Goal: Task Accomplishment & Management: Use online tool/utility

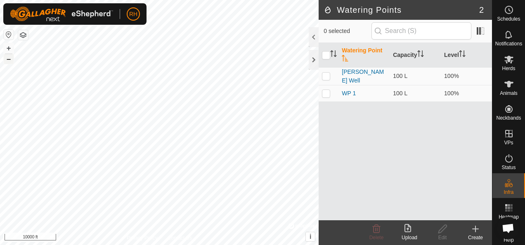
click at [12, 61] on button "–" at bounding box center [9, 59] width 10 height 10
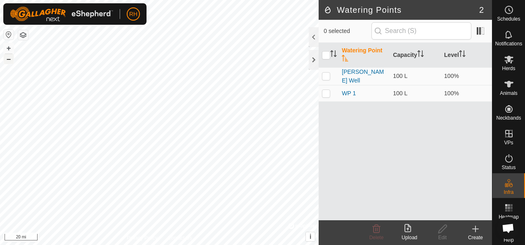
click at [12, 61] on button "–" at bounding box center [9, 59] width 10 height 10
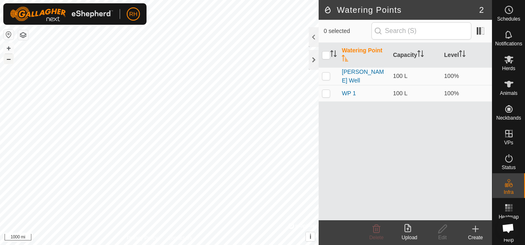
click at [12, 61] on button "–" at bounding box center [9, 59] width 10 height 10
click at [12, 45] on button "+" at bounding box center [9, 48] width 10 height 10
click at [7, 46] on button "+" at bounding box center [9, 48] width 10 height 10
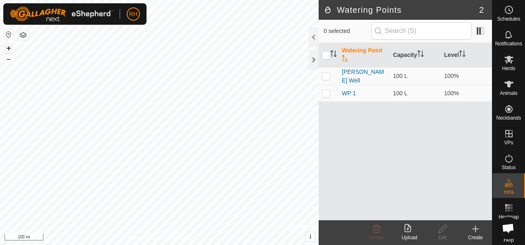
click at [7, 46] on button "+" at bounding box center [9, 48] width 10 height 10
click at [10, 50] on button "+" at bounding box center [9, 48] width 10 height 10
click at [502, 83] on es-animals-svg-icon at bounding box center [509, 84] width 15 height 13
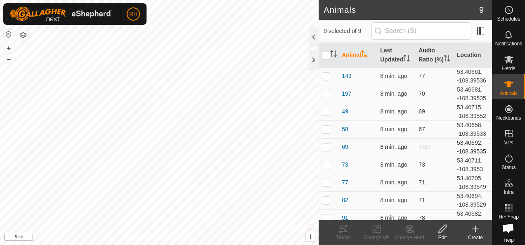
click at [325, 146] on p-checkbox at bounding box center [326, 147] width 8 height 7
checkbox input "true"
click at [348, 228] on tracks-svg-icon at bounding box center [343, 229] width 33 height 10
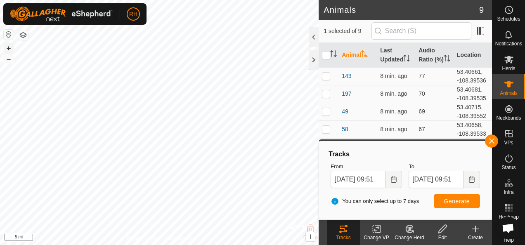
click at [11, 47] on button "+" at bounding box center [9, 48] width 10 height 10
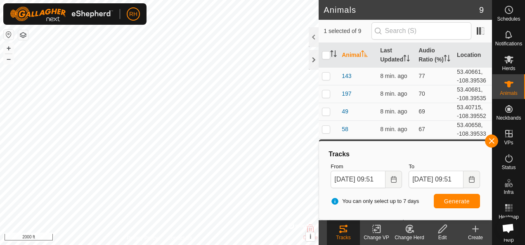
click at [222, 245] on html "RH Schedules Notifications Herds Animals Neckbands VPs Status Infra Heatmap Hel…" at bounding box center [262, 122] width 525 height 245
click at [9, 44] on button "+" at bounding box center [9, 48] width 10 height 10
click at [0, 193] on html "RH Schedules Notifications Herds Animals Neckbands VPs Status Infra Heatmap Hel…" at bounding box center [262, 122] width 525 height 245
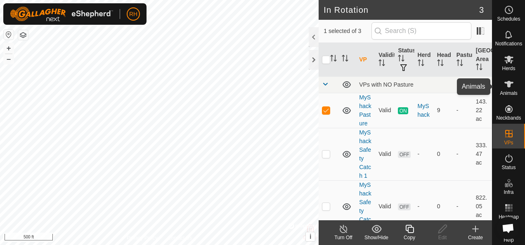
click at [511, 83] on es-animals-svg-icon at bounding box center [509, 84] width 15 height 13
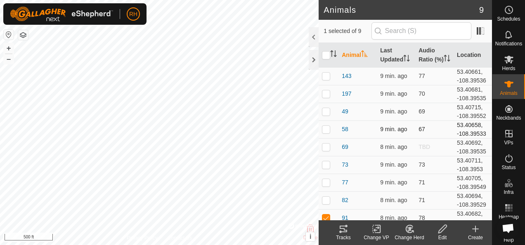
scroll to position [5, 0]
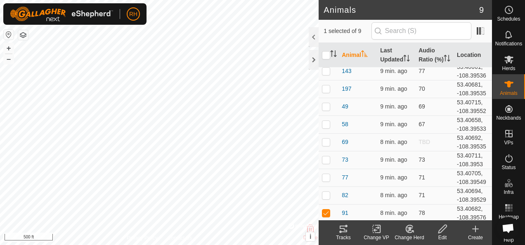
click at [350, 225] on tracks-svg-icon at bounding box center [343, 229] width 33 height 10
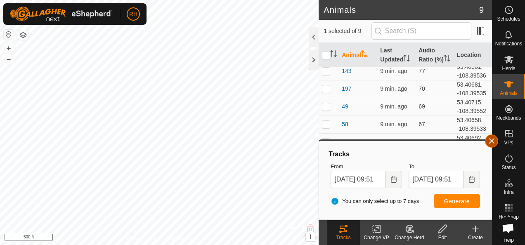
click at [495, 140] on button "button" at bounding box center [491, 141] width 13 height 13
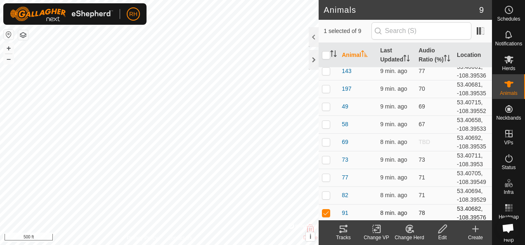
click at [326, 210] on p-checkbox at bounding box center [326, 213] width 8 height 7
checkbox input "false"
click at [327, 105] on p-checkbox at bounding box center [326, 106] width 8 height 7
checkbox input "true"
click at [344, 231] on icon at bounding box center [344, 229] width 10 height 10
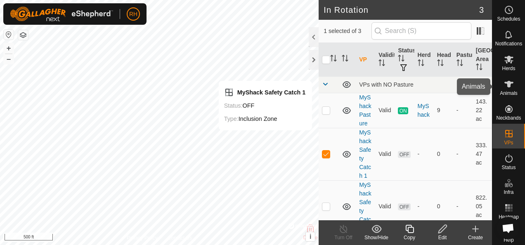
click at [517, 92] on div "Animals" at bounding box center [509, 86] width 33 height 25
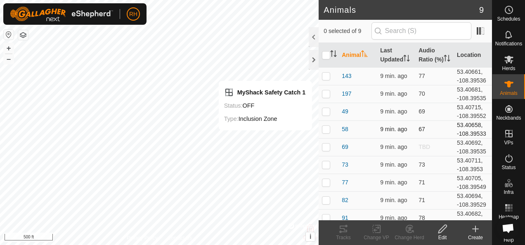
click at [327, 132] on td at bounding box center [329, 130] width 20 height 18
checkbox input "true"
click at [349, 225] on tracks-svg-icon at bounding box center [343, 229] width 33 height 10
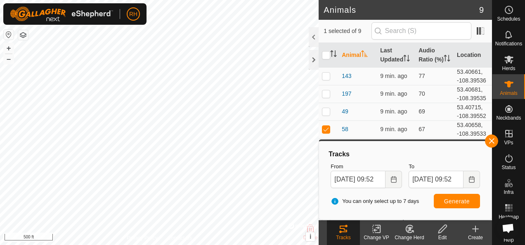
click at [139, 245] on html "RH Schedules Notifications Herds Animals Neckbands VPs Status Infra Heatmap Hel…" at bounding box center [262, 122] width 525 height 245
click at [491, 138] on button "button" at bounding box center [491, 141] width 13 height 13
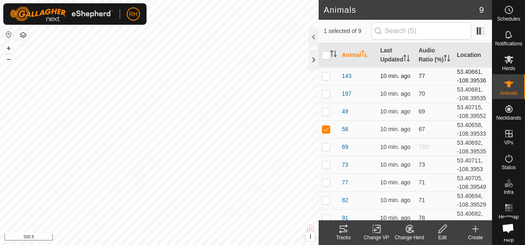
click at [330, 75] on p-checkbox at bounding box center [326, 76] width 8 height 7
checkbox input "true"
click at [329, 126] on p-tablecheckbox at bounding box center [326, 129] width 8 height 7
checkbox input "false"
click at [344, 226] on icon at bounding box center [343, 229] width 7 height 7
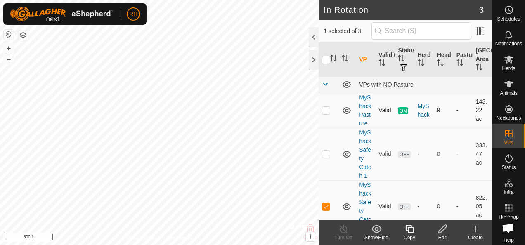
scroll to position [37, 0]
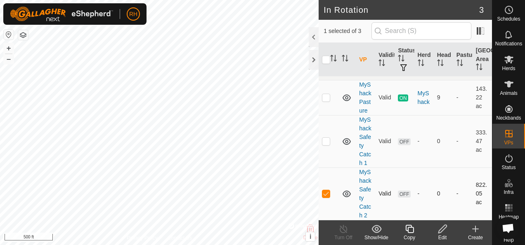
click at [326, 190] on p-checkbox at bounding box center [326, 193] width 8 height 7
checkbox input "false"
click at [310, 61] on div at bounding box center [314, 60] width 10 height 20
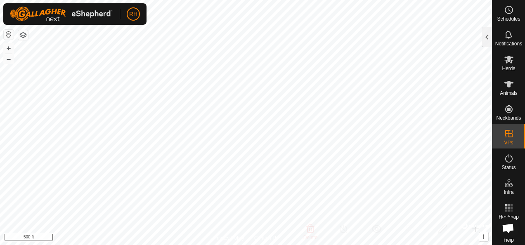
scroll to position [82, 0]
checkbox input "false"
checkbox input "true"
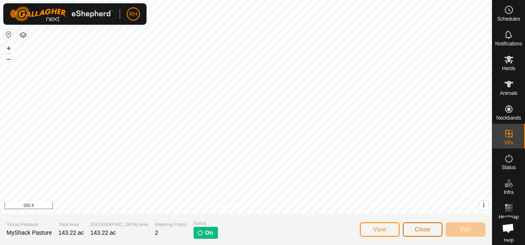
click at [425, 229] on span "Close" at bounding box center [423, 229] width 16 height 7
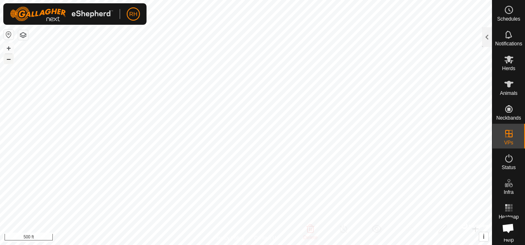
click at [9, 57] on button "–" at bounding box center [9, 59] width 10 height 10
